Goal: Information Seeking & Learning: Learn about a topic

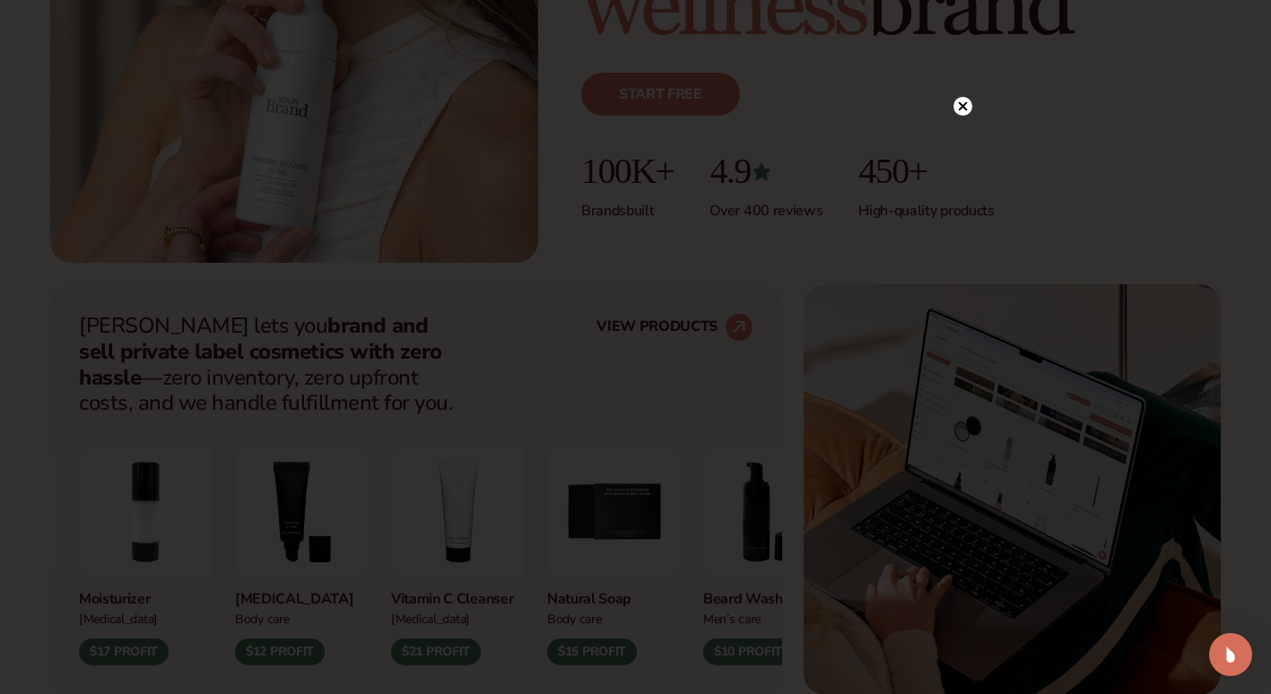
scroll to position [464, 0]
click at [48, 470] on div at bounding box center [635, 347] width 1271 height 694
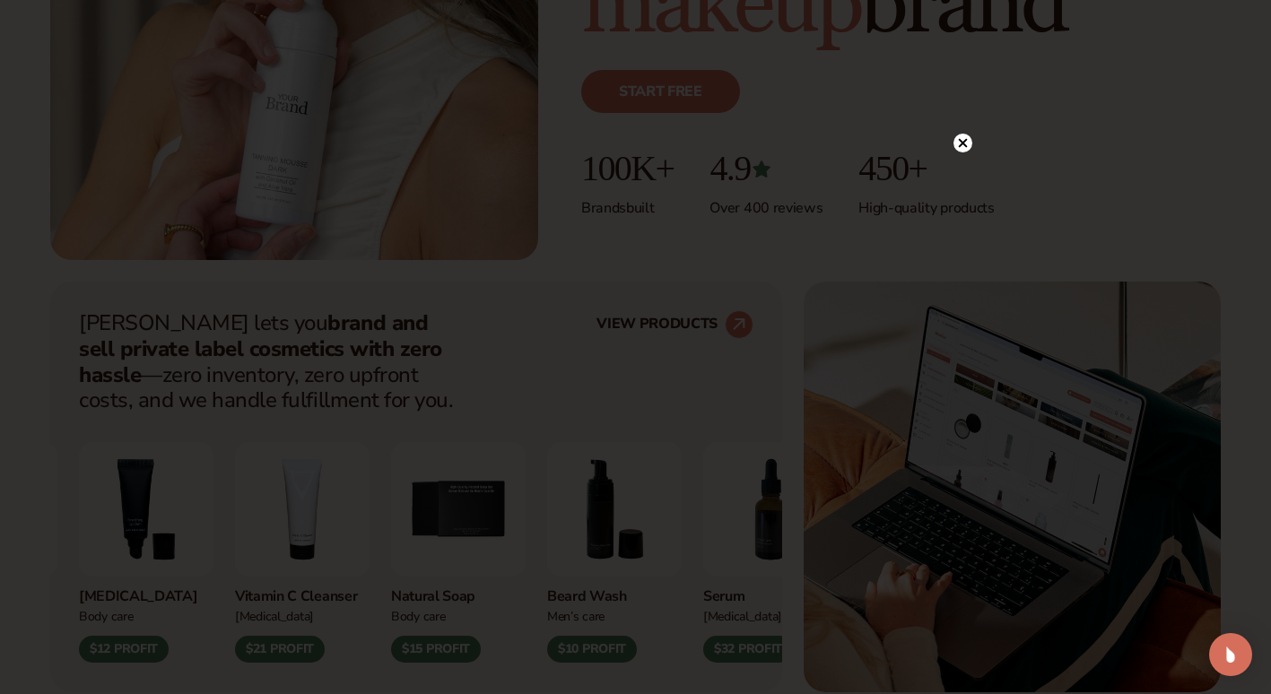
click at [962, 143] on icon at bounding box center [962, 142] width 9 height 9
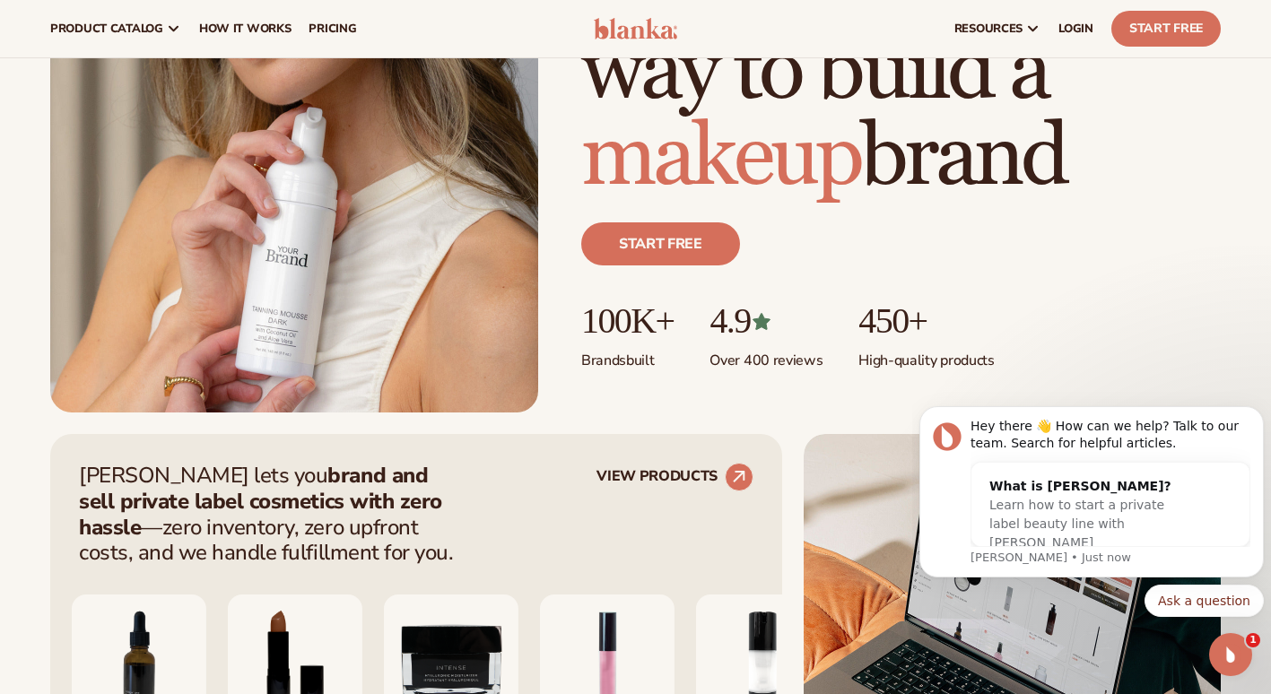
scroll to position [0, 0]
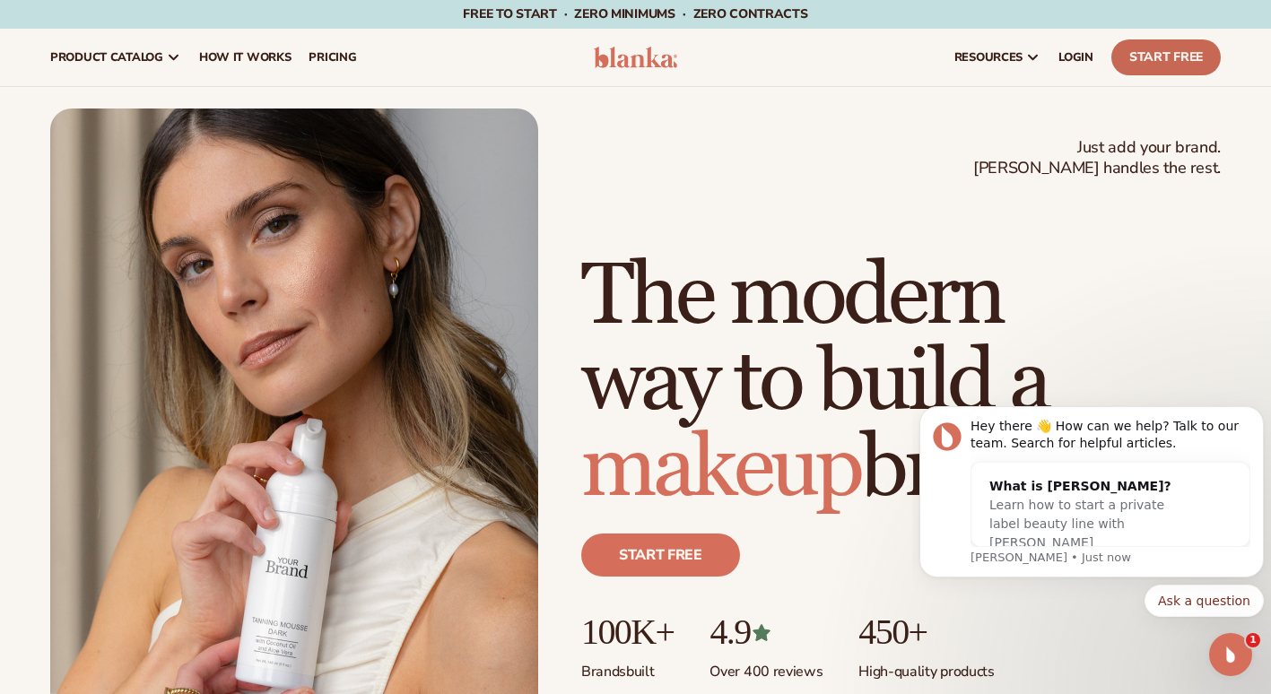
click at [1153, 54] on link "Start Free" at bounding box center [1165, 57] width 109 height 36
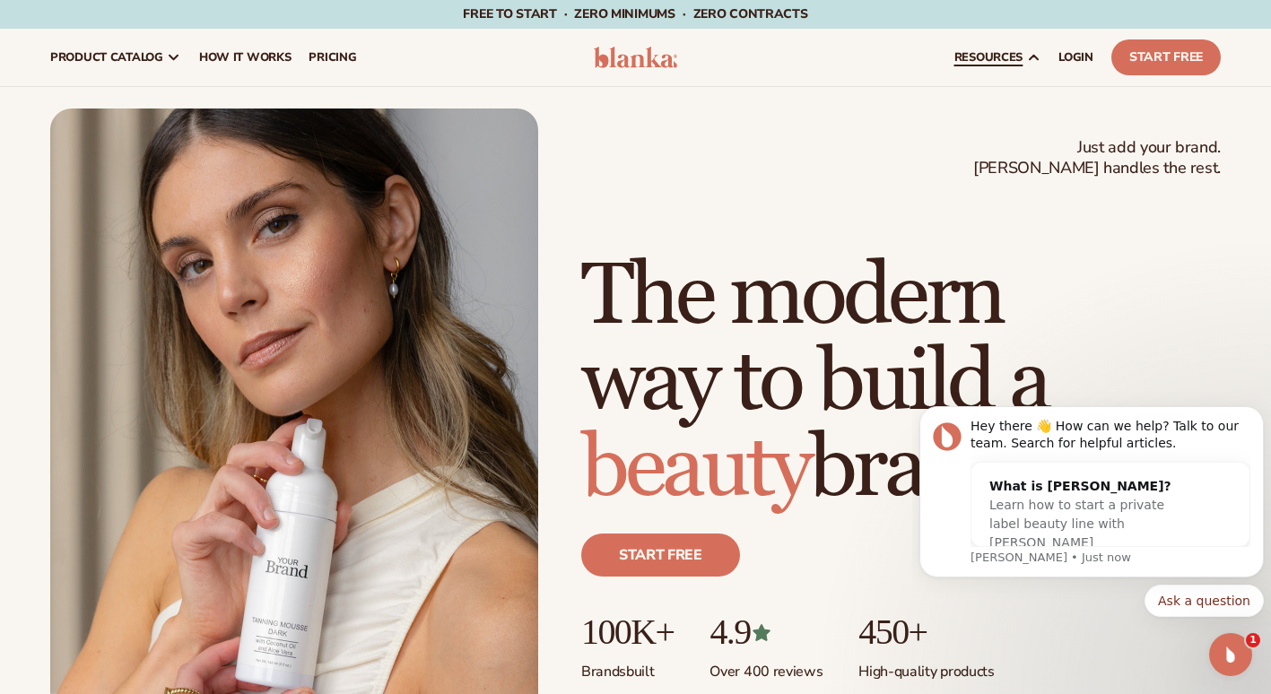
click at [997, 62] on span "resources" at bounding box center [988, 57] width 68 height 14
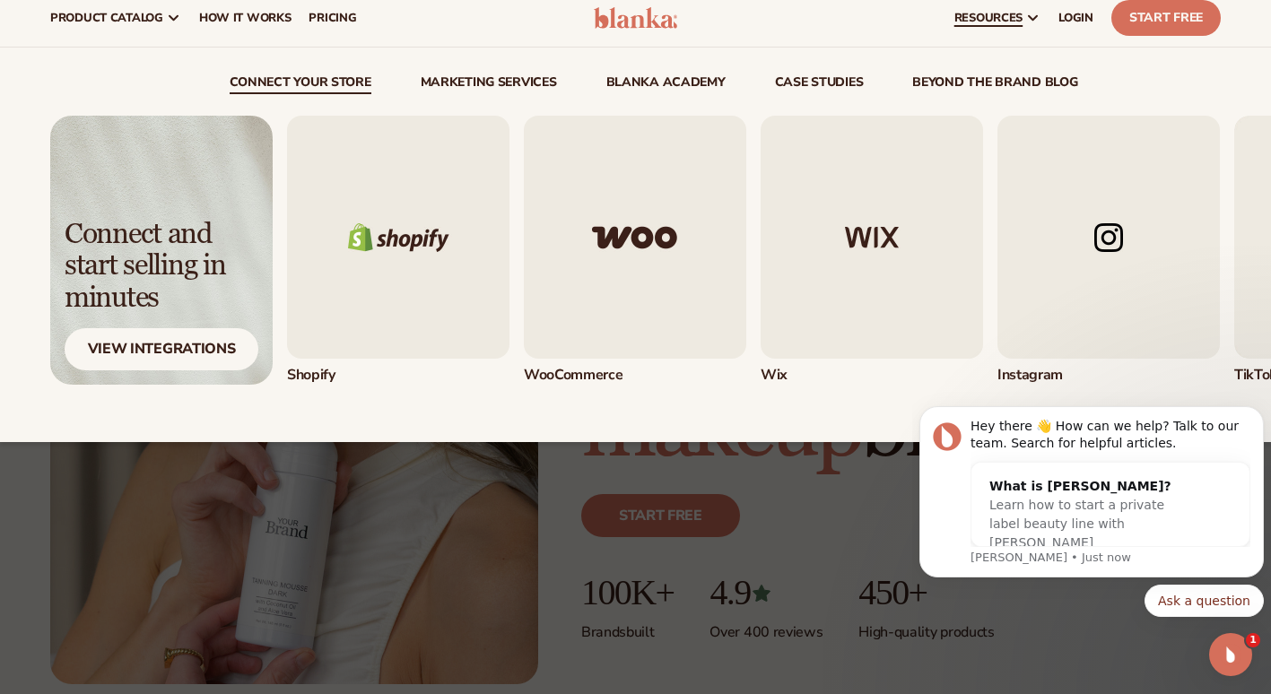
click at [258, 555] on img at bounding box center [294, 376] width 488 height 615
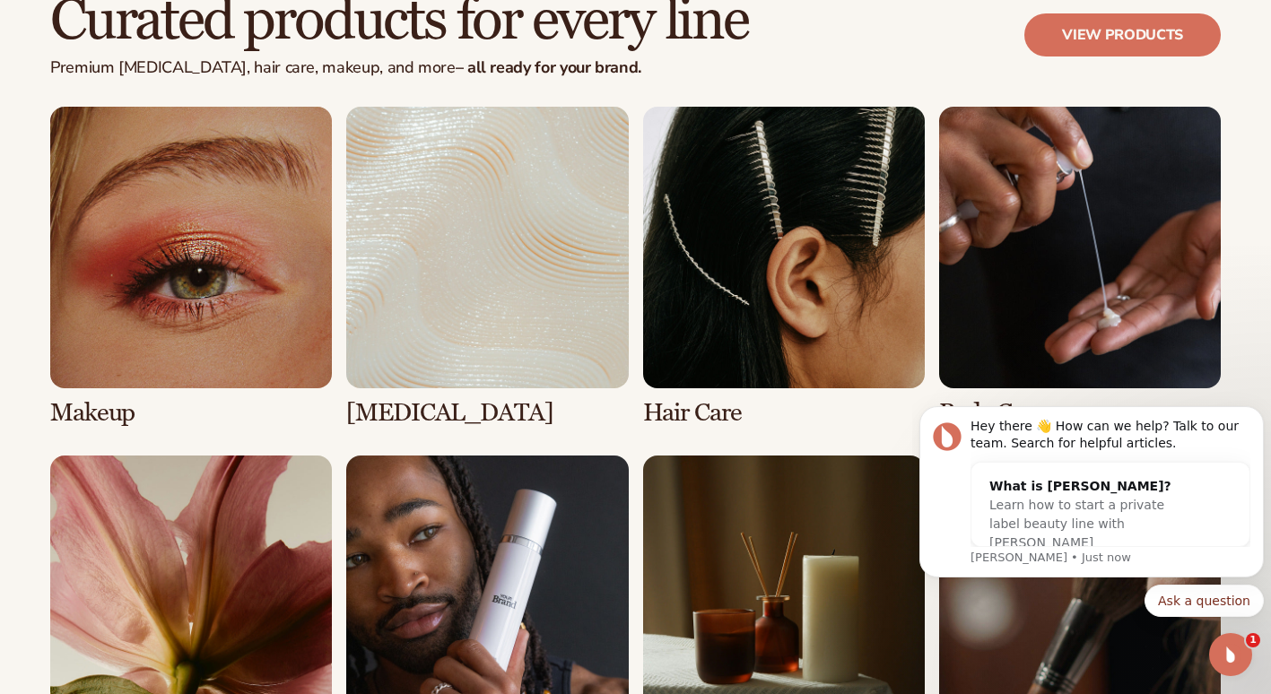
scroll to position [3320, 0]
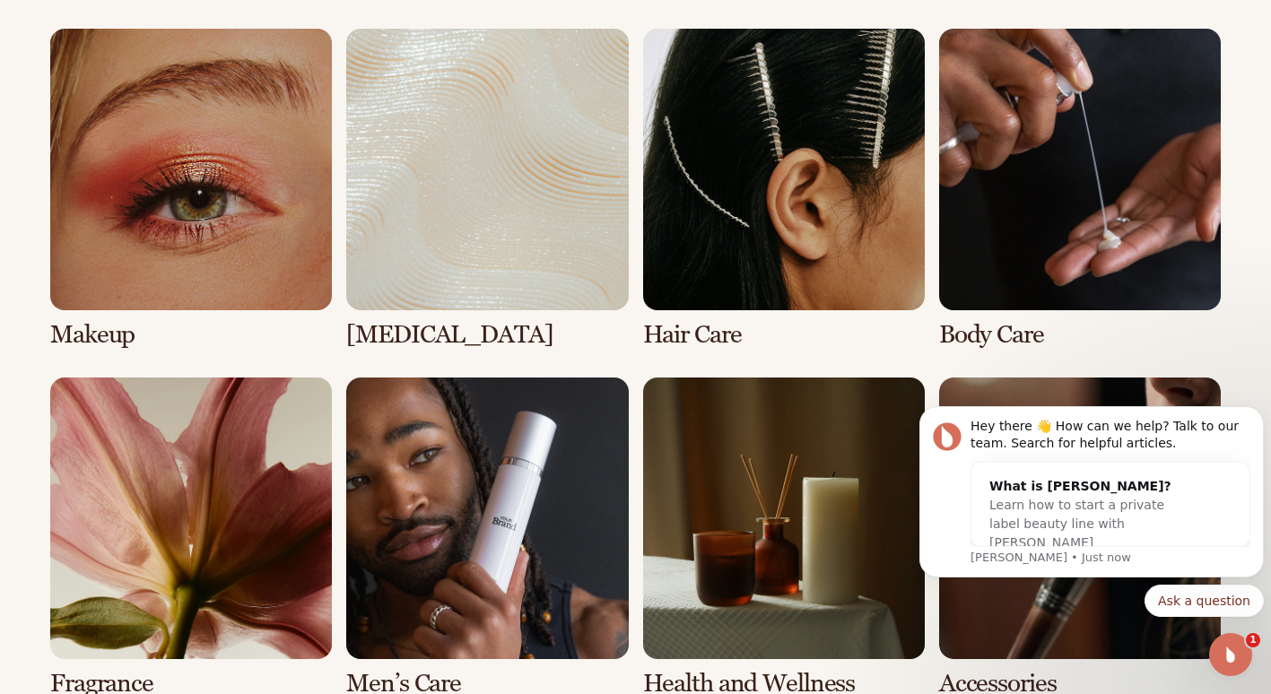
click at [377, 340] on link "2 / 8" at bounding box center [487, 189] width 282 height 320
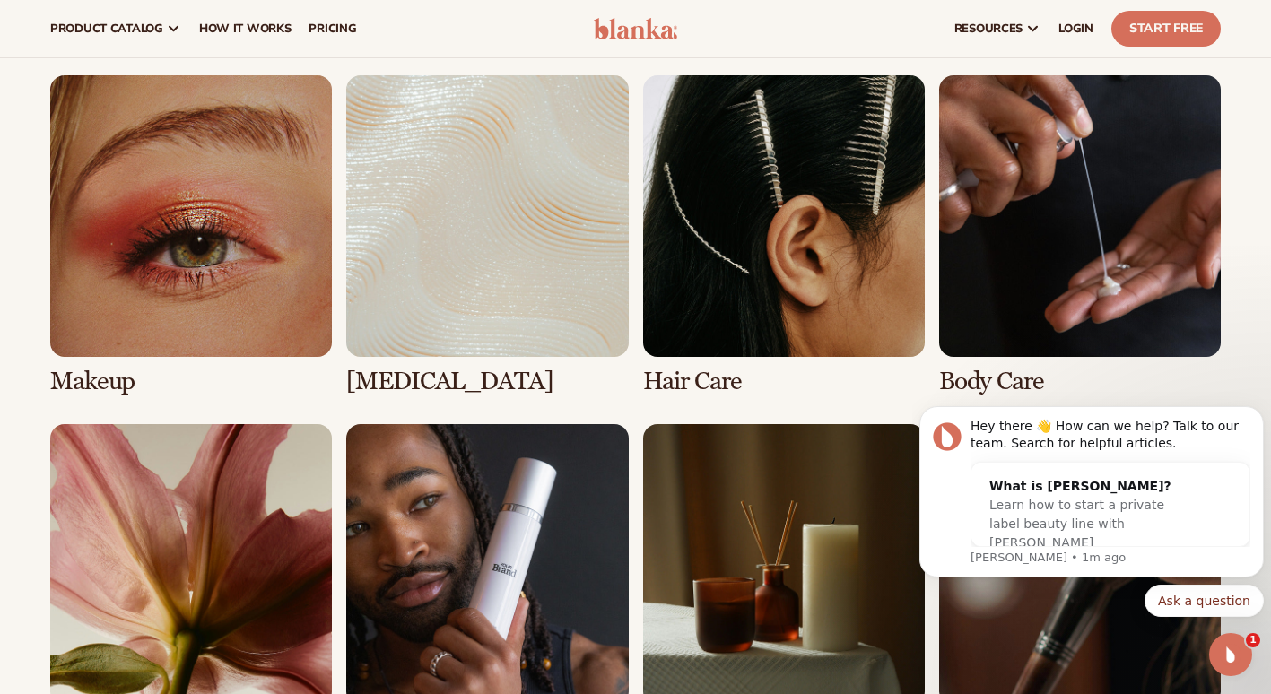
scroll to position [3272, 0]
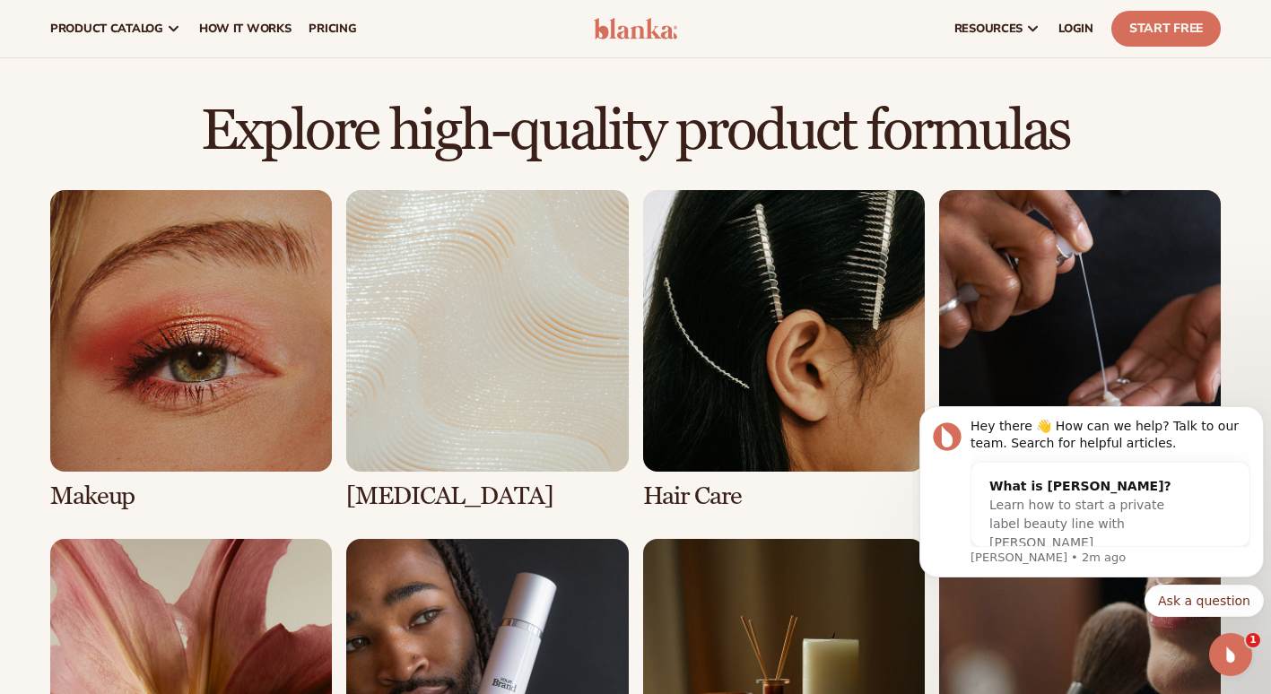
scroll to position [1144, 0]
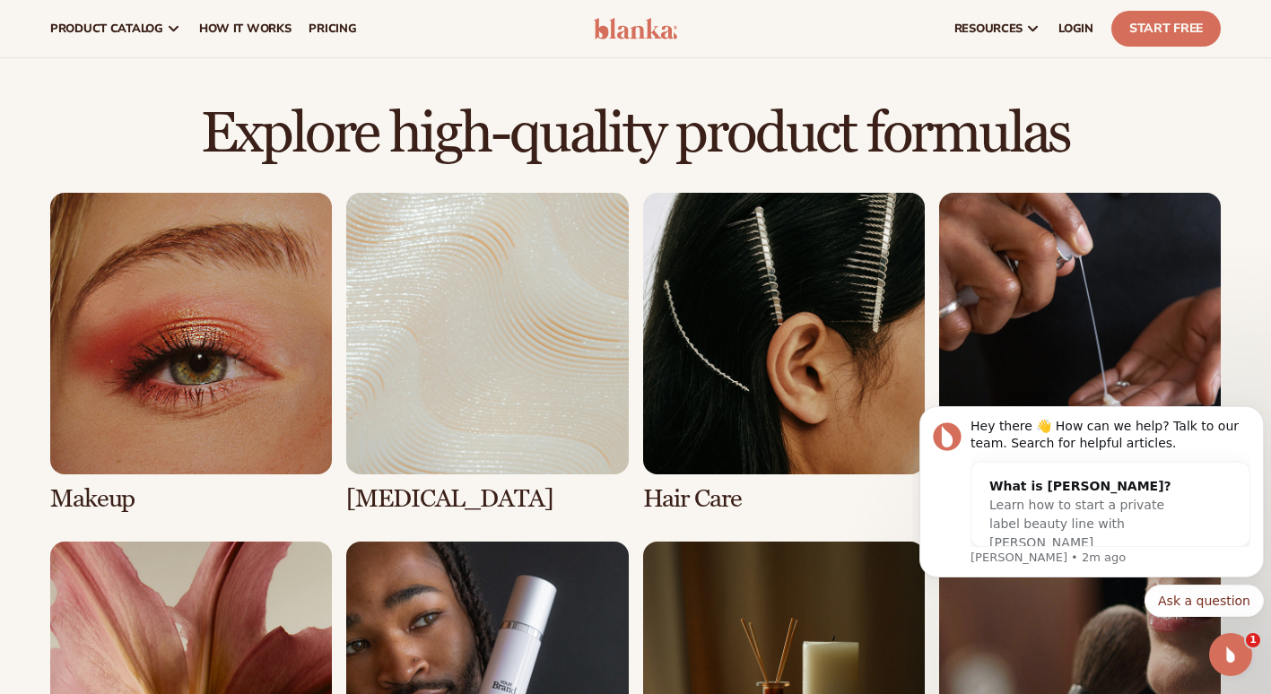
click at [707, 461] on link "3 / 8" at bounding box center [784, 353] width 282 height 320
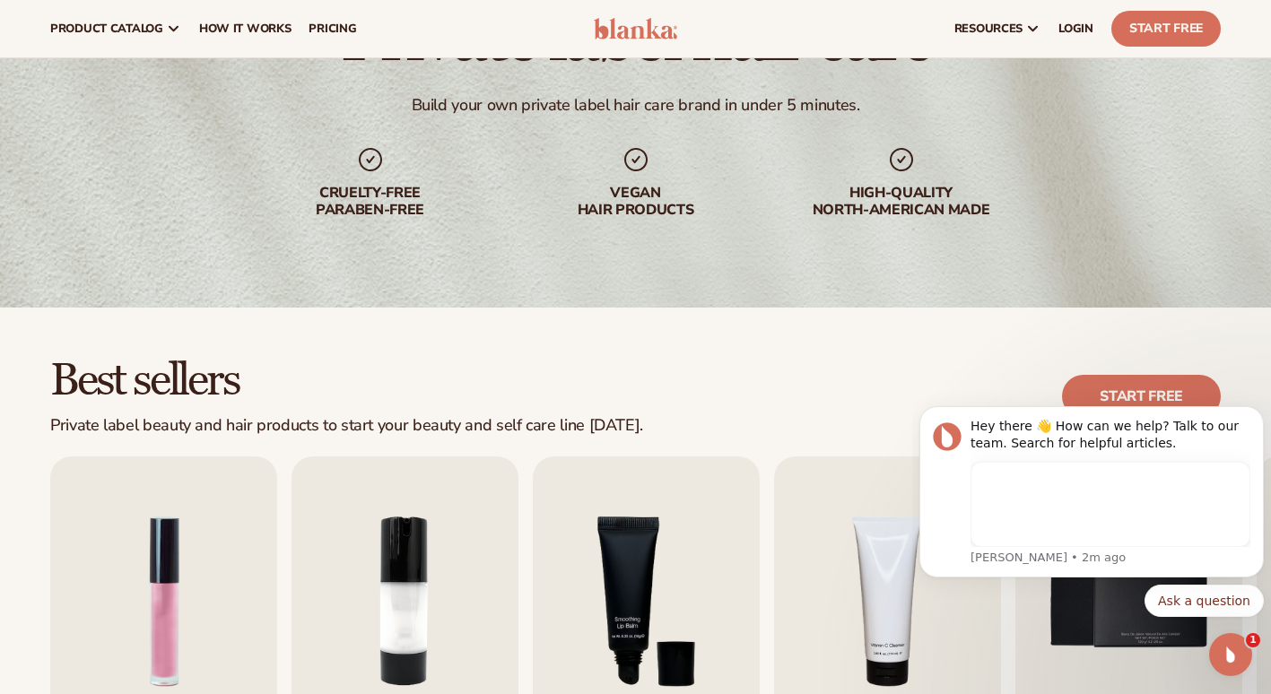
click at [631, 170] on icon at bounding box center [636, 159] width 29 height 29
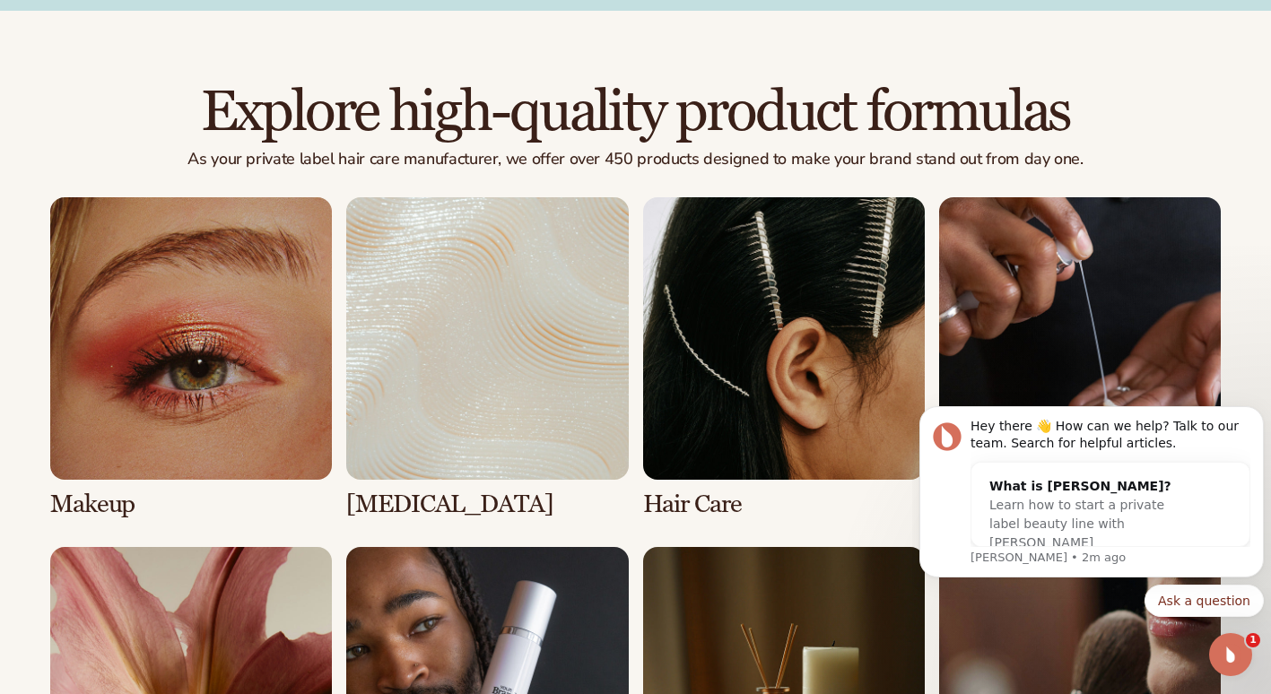
scroll to position [1193, 0]
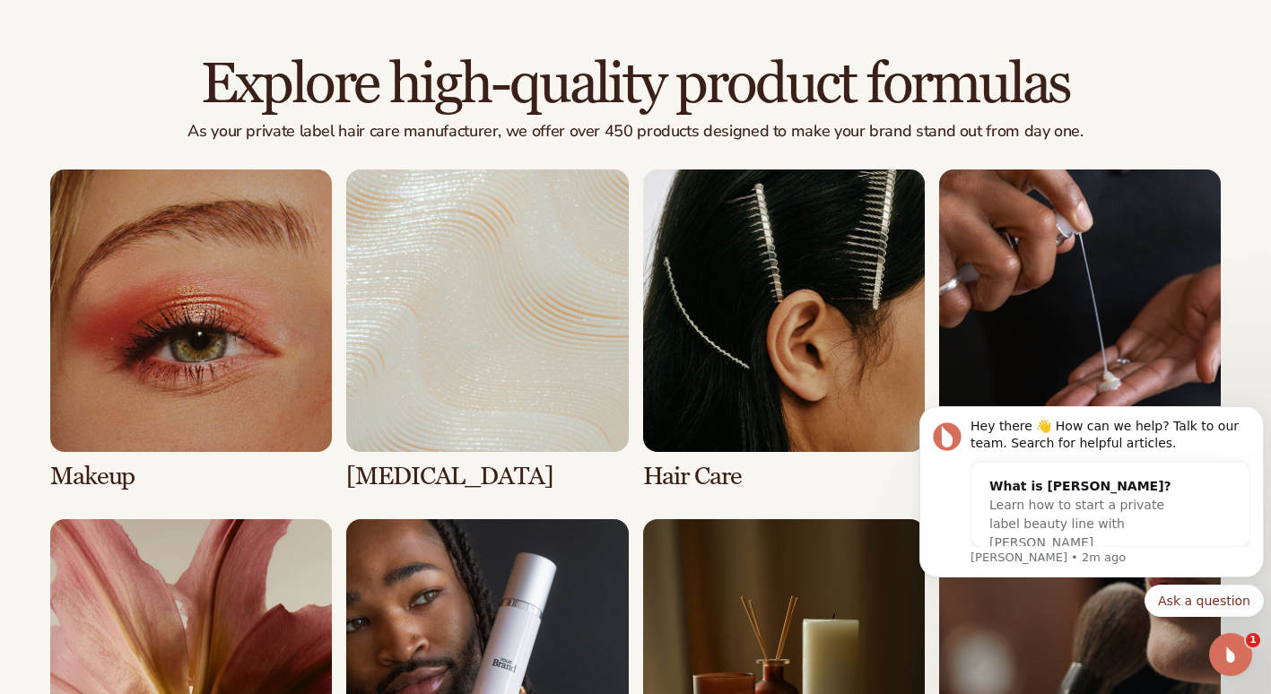
click at [666, 478] on link "3 / 8" at bounding box center [784, 330] width 282 height 320
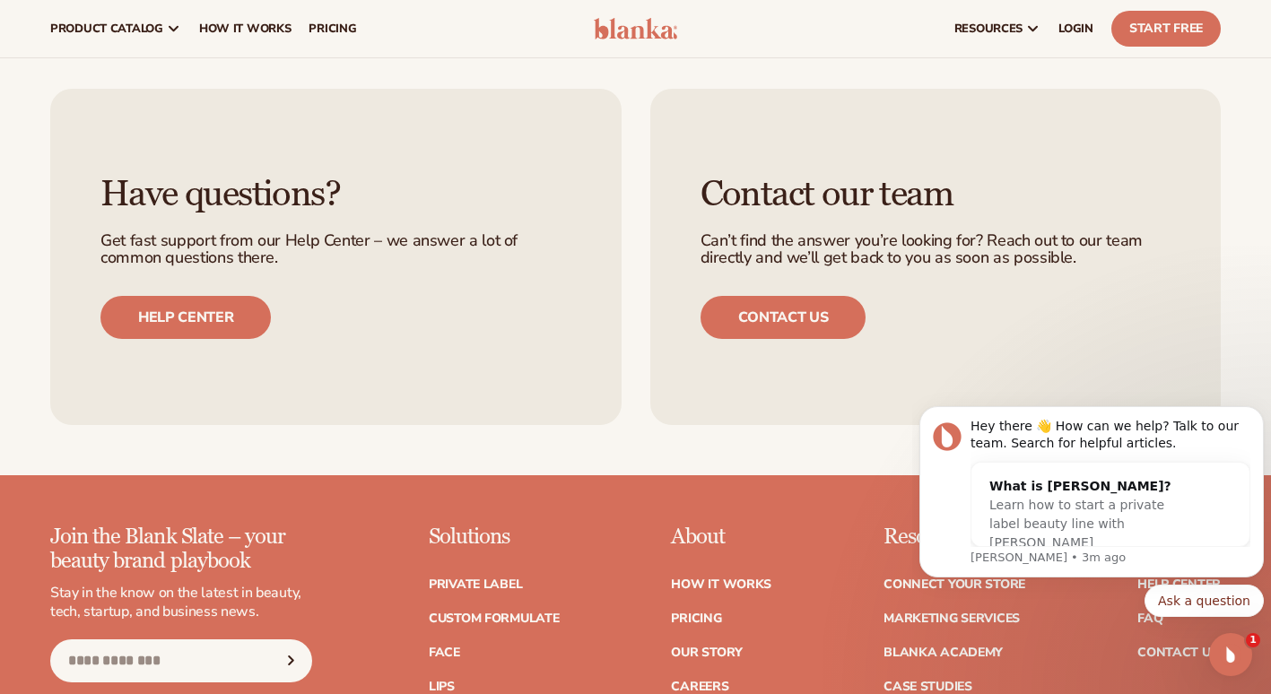
scroll to position [3219, 0]
